Goal: Task Accomplishment & Management: Complete application form

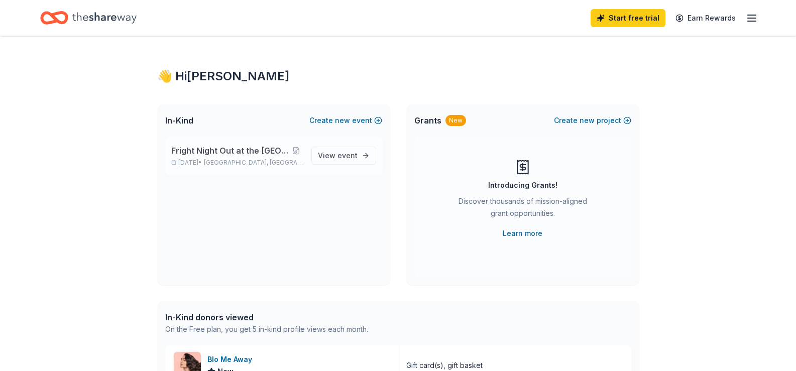
click at [227, 158] on div "Fright Night Out at the Bodega Oct 24, 2025 • Miami Beach, FL" at bounding box center [237, 156] width 132 height 22
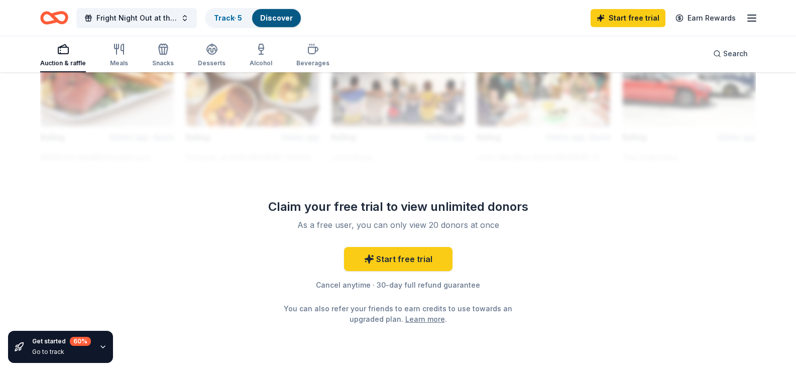
scroll to position [1055, 0]
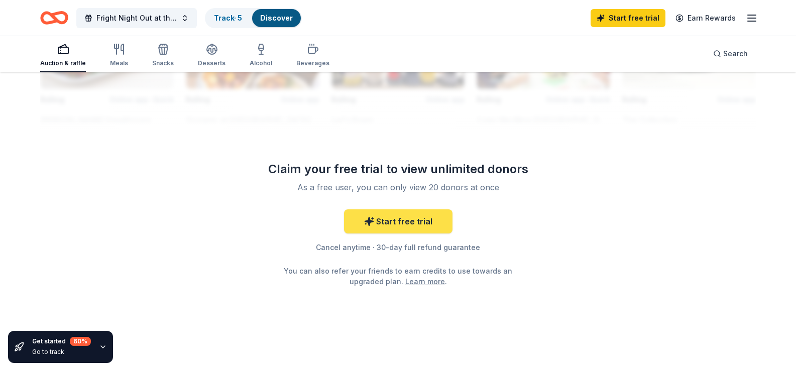
click at [387, 234] on link "Start free trial" at bounding box center [398, 222] width 109 height 24
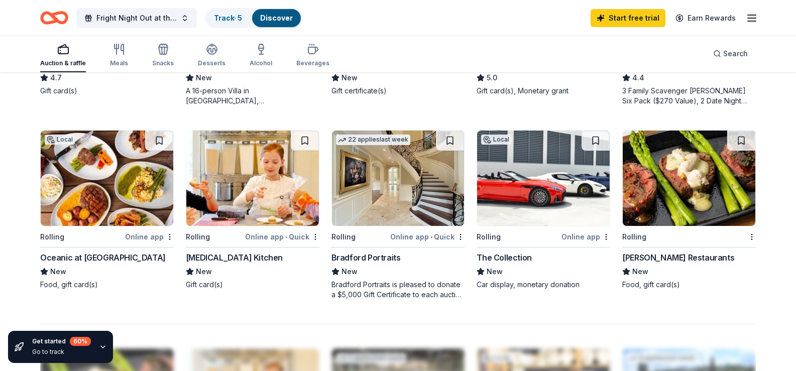
scroll to position [486, 0]
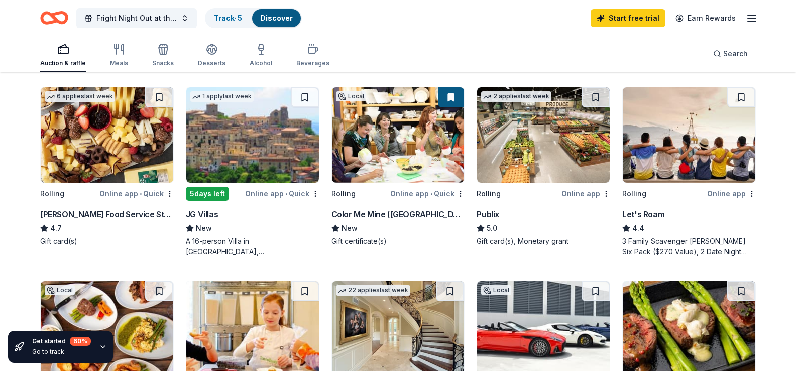
click at [525, 183] on img at bounding box center [543, 134] width 133 height 95
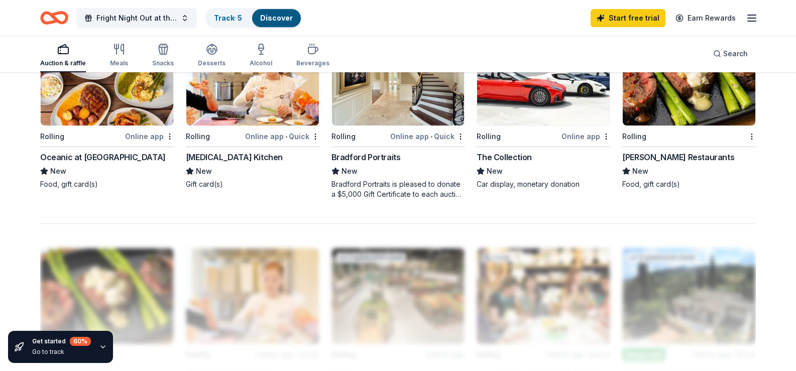
scroll to position [787, 0]
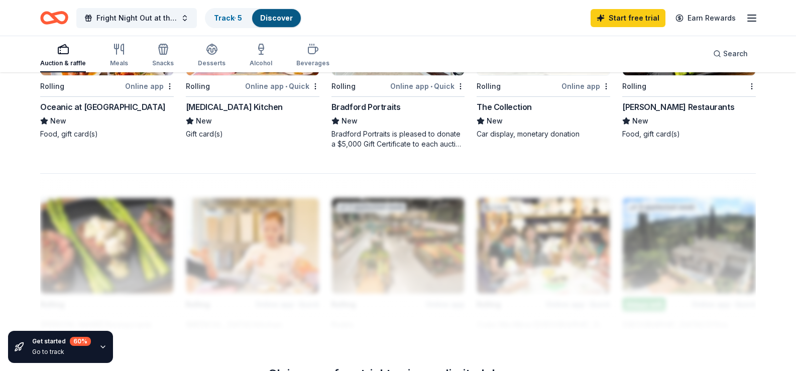
click at [673, 75] on img at bounding box center [689, 27] width 133 height 95
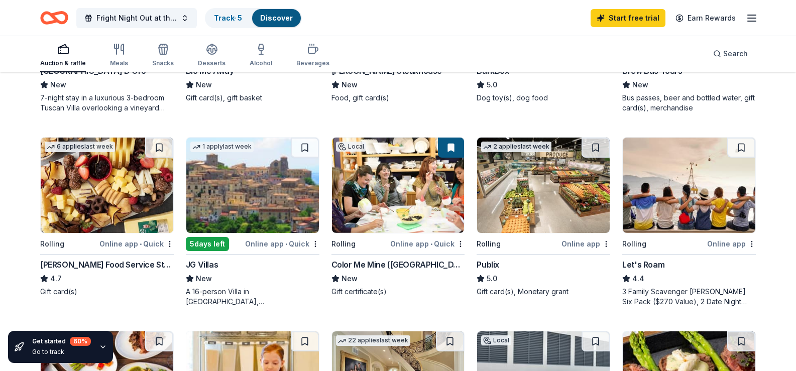
scroll to position [335, 0]
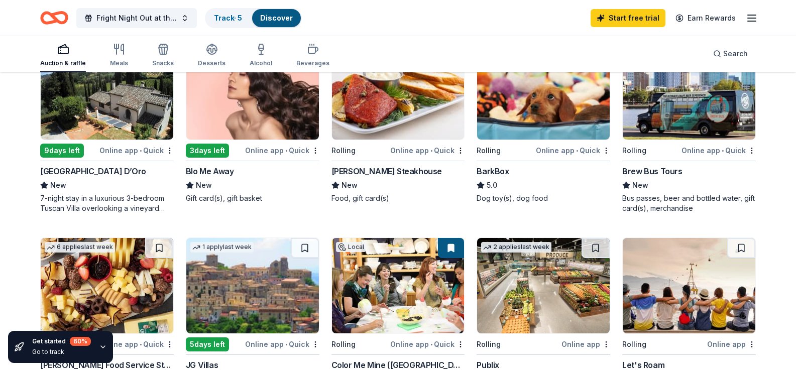
click at [255, 129] on img at bounding box center [252, 91] width 133 height 95
click at [97, 140] on img at bounding box center [107, 91] width 133 height 95
click at [529, 139] on img at bounding box center [543, 91] width 133 height 95
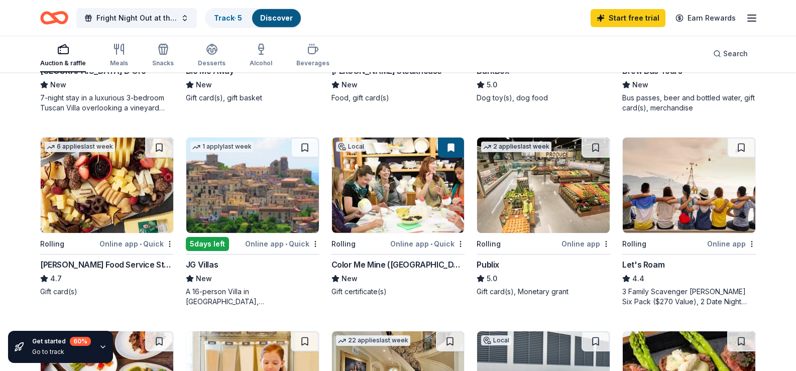
scroll to position [486, 0]
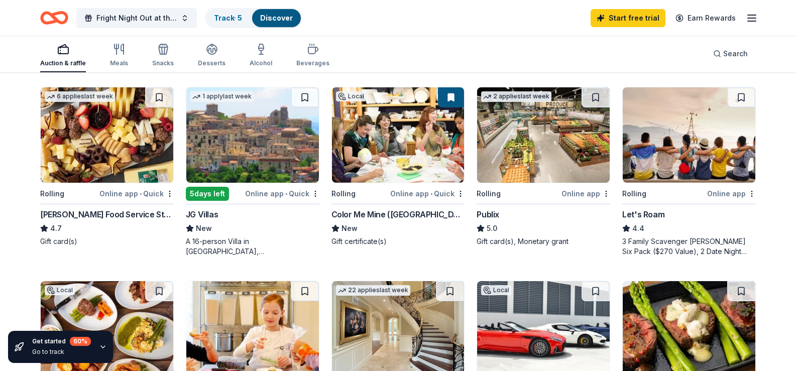
click at [383, 183] on img at bounding box center [398, 134] width 133 height 95
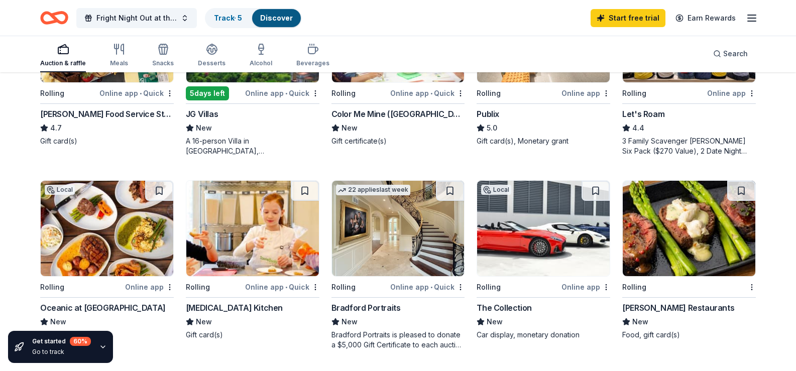
scroll to position [637, 0]
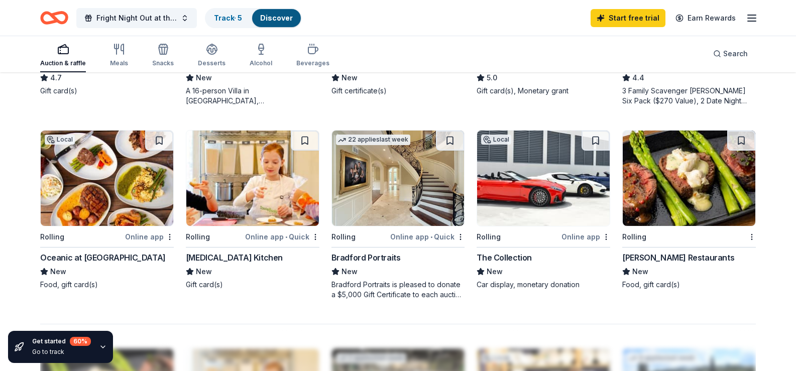
click at [510, 226] on img at bounding box center [543, 178] width 133 height 95
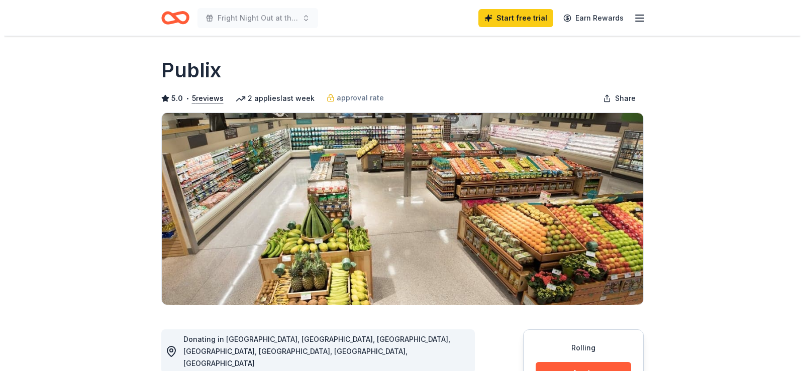
scroll to position [201, 0]
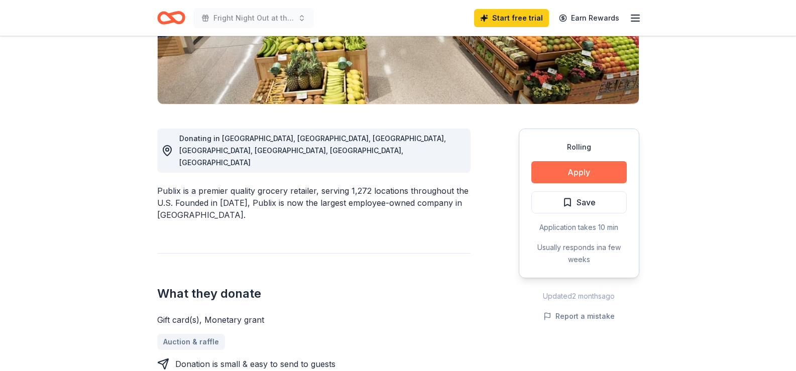
click at [571, 175] on button "Apply" at bounding box center [579, 172] width 95 height 22
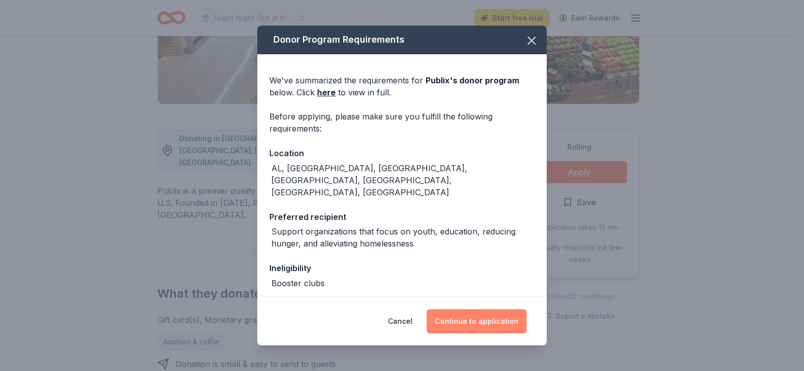
click at [470, 319] on button "Continue to application" at bounding box center [477, 322] width 100 height 24
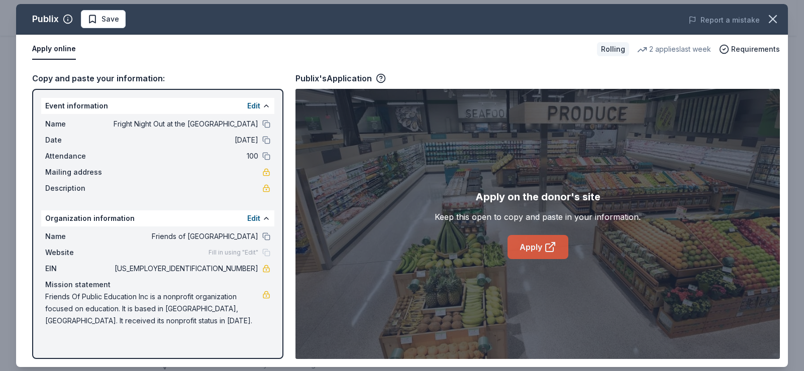
click at [536, 250] on link "Apply" at bounding box center [537, 247] width 61 height 24
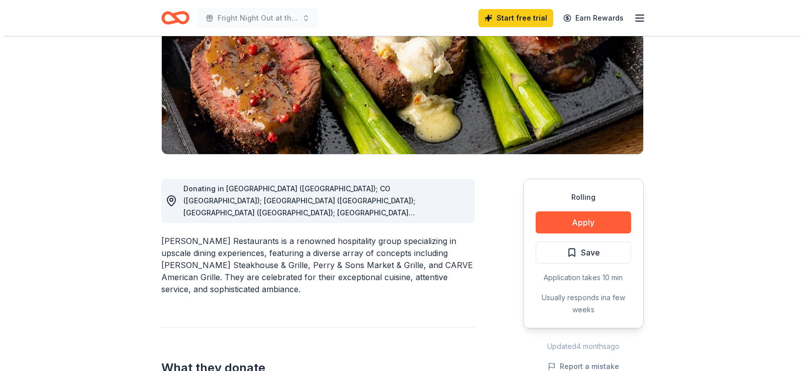
scroll to position [201, 0]
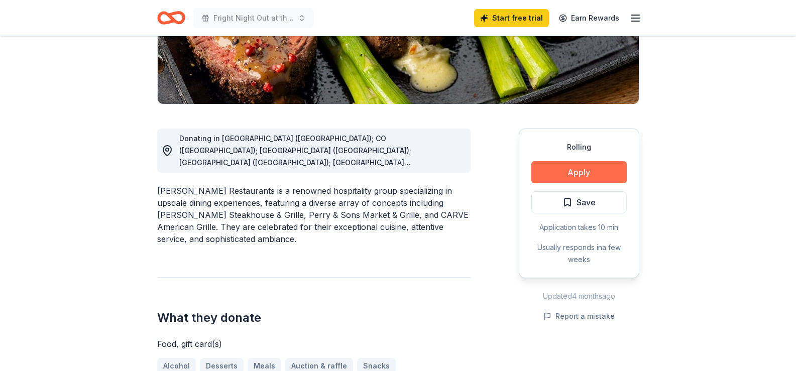
click at [584, 166] on button "Apply" at bounding box center [579, 172] width 95 height 22
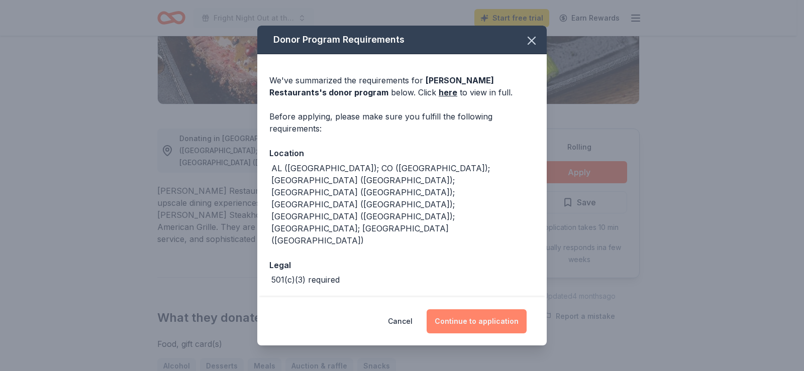
click at [486, 310] on button "Continue to application" at bounding box center [477, 322] width 100 height 24
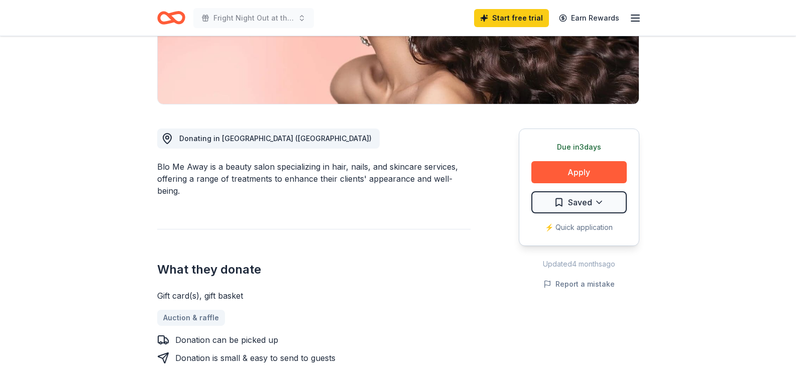
scroll to position [251, 0]
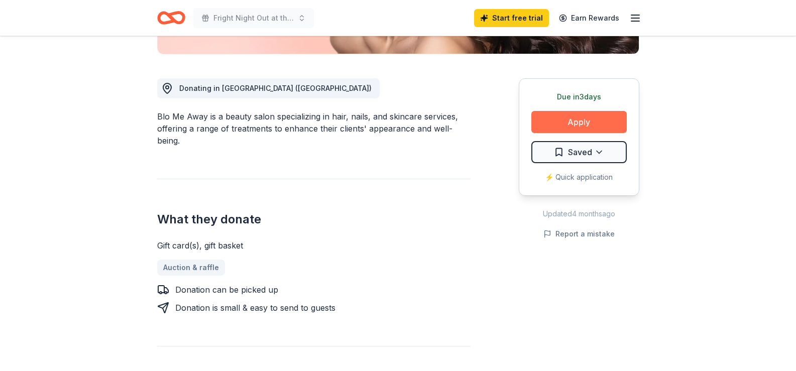
click at [593, 124] on button "Apply" at bounding box center [579, 122] width 95 height 22
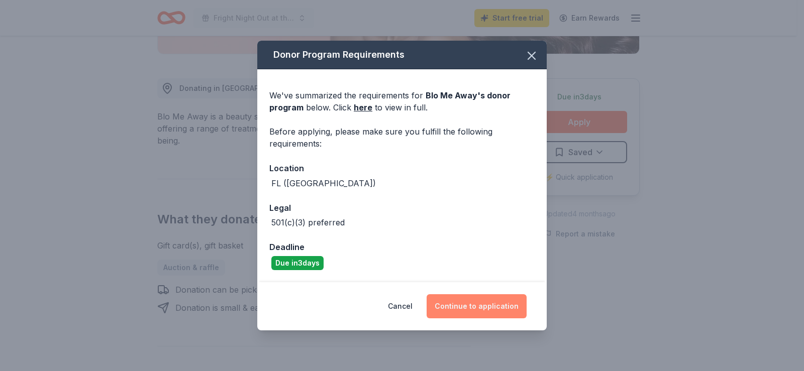
click at [477, 302] on button "Continue to application" at bounding box center [477, 306] width 100 height 24
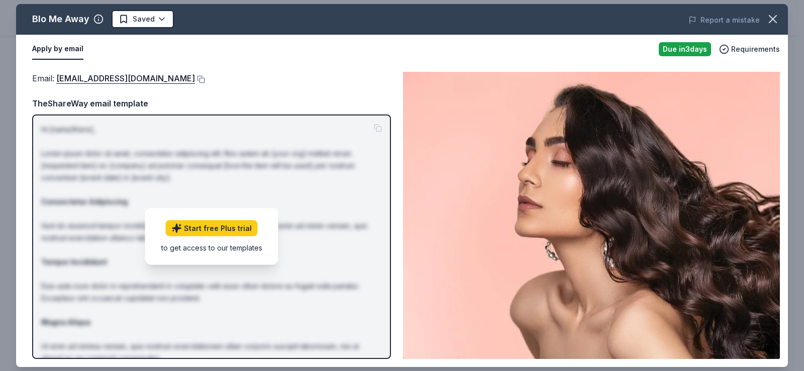
click at [49, 51] on button "Apply by email" at bounding box center [57, 49] width 51 height 21
click at [49, 52] on button "Apply by email" at bounding box center [57, 49] width 51 height 21
click at [74, 43] on button "Apply by email" at bounding box center [57, 49] width 51 height 21
click at [771, 18] on icon "button" at bounding box center [773, 19] width 14 height 14
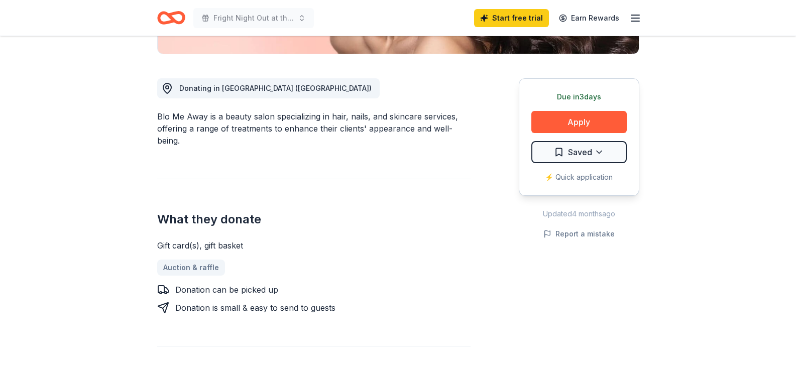
scroll to position [0, 0]
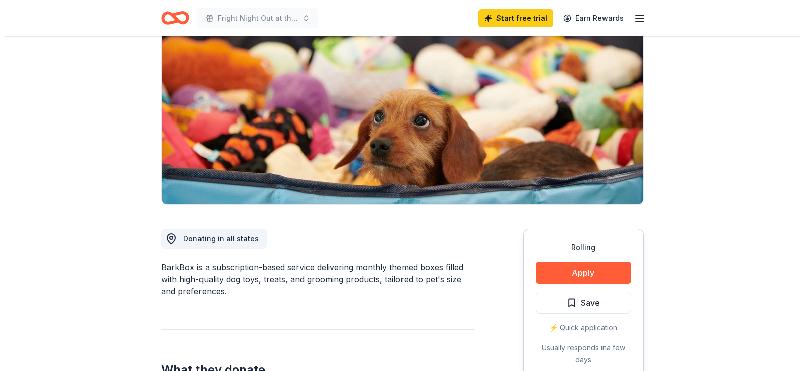
scroll to position [151, 0]
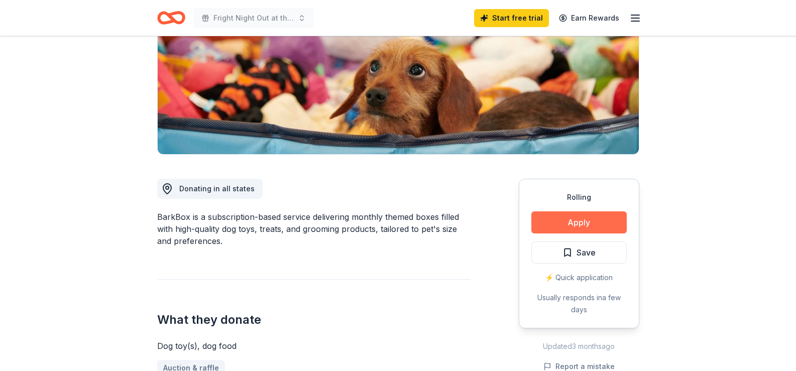
click at [575, 222] on button "Apply" at bounding box center [579, 223] width 95 height 22
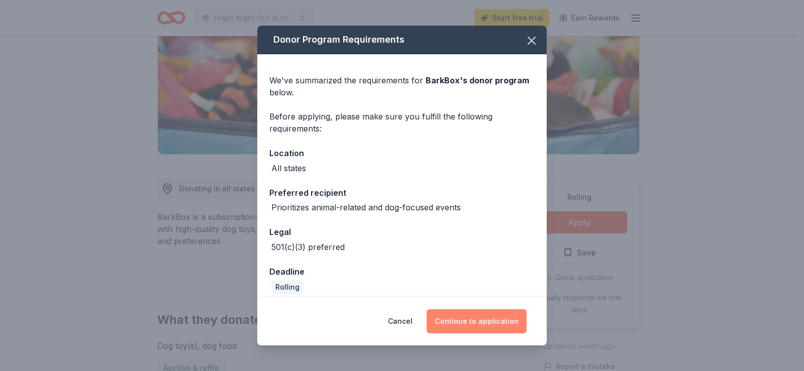
click at [482, 322] on button "Continue to application" at bounding box center [477, 322] width 100 height 24
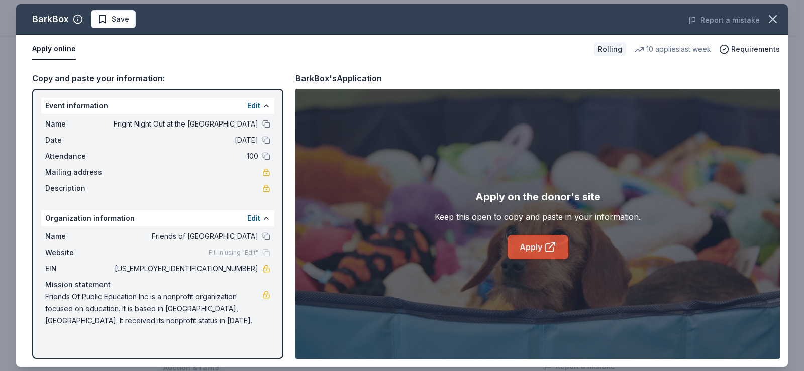
click at [527, 256] on link "Apply" at bounding box center [537, 247] width 61 height 24
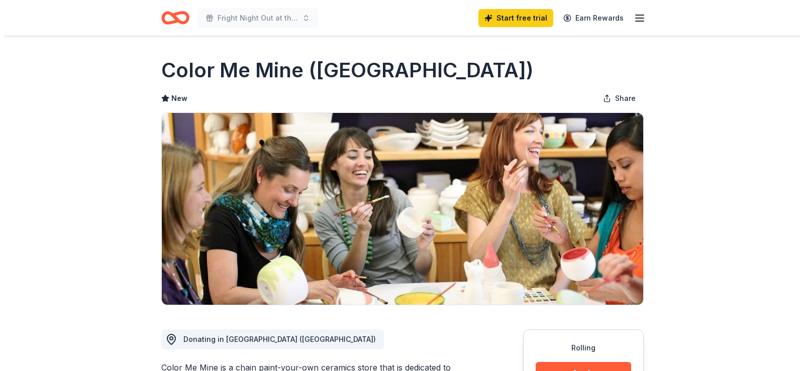
scroll to position [151, 0]
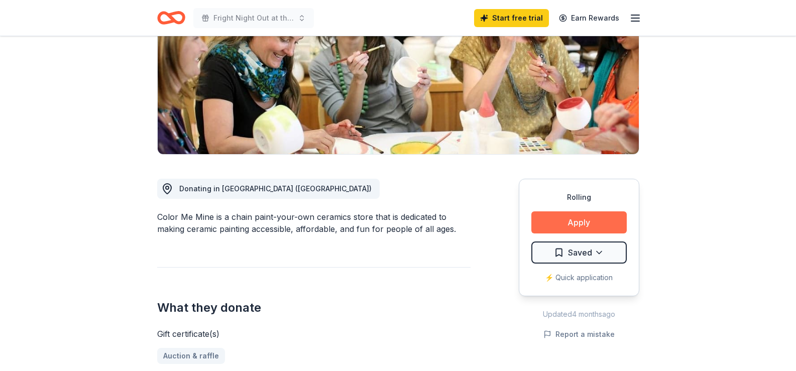
click at [600, 219] on button "Apply" at bounding box center [579, 223] width 95 height 22
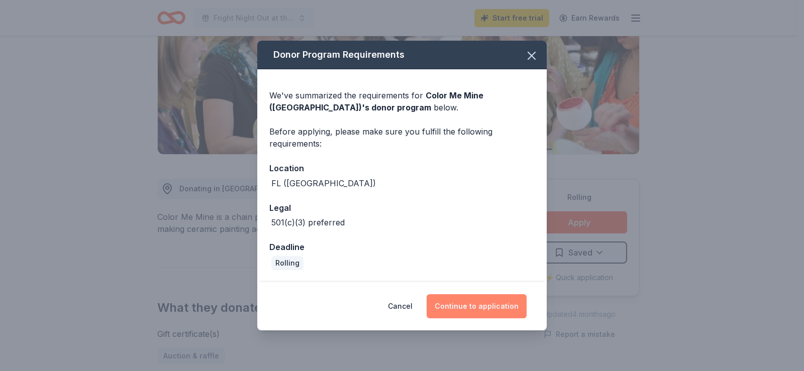
click at [475, 307] on button "Continue to application" at bounding box center [477, 306] width 100 height 24
